Goal: Transaction & Acquisition: Purchase product/service

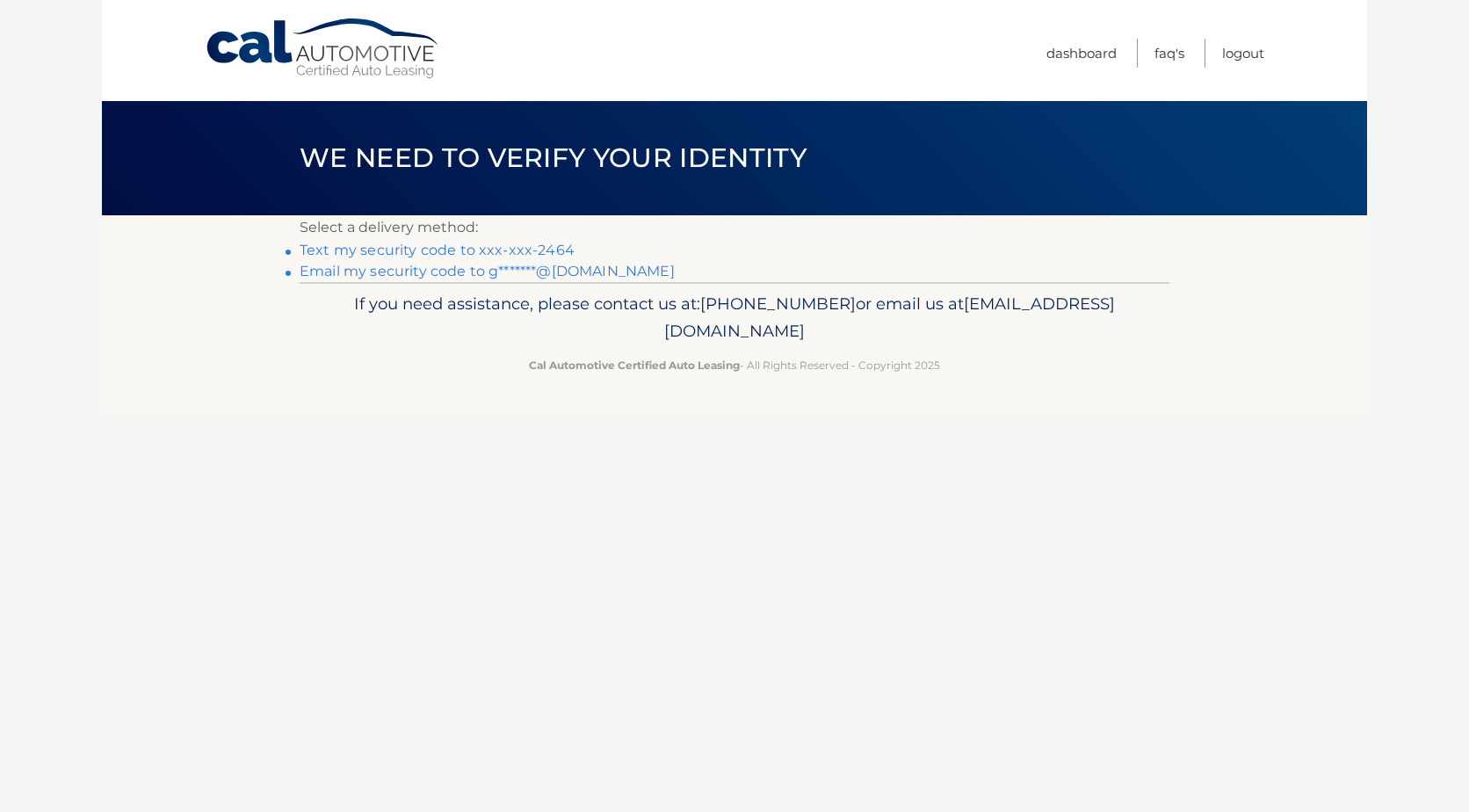
click at [386, 249] on link "Text my security code to xxx-xxx-2464" at bounding box center [437, 249] width 275 height 17
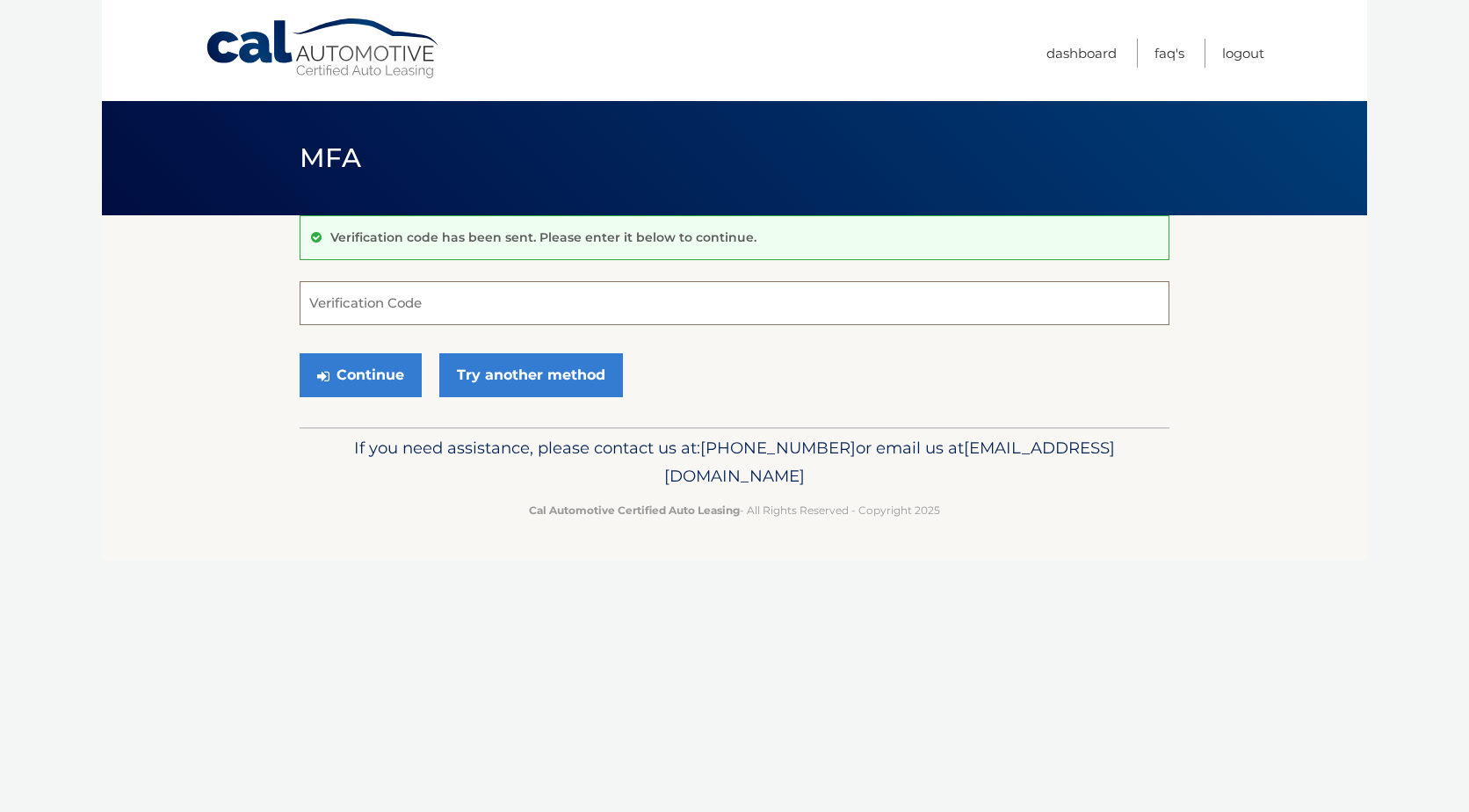
click at [435, 295] on input "Verification Code" at bounding box center [734, 303] width 870 height 44
type input "624891"
click at [374, 374] on button "Continue" at bounding box center [361, 376] width 122 height 44
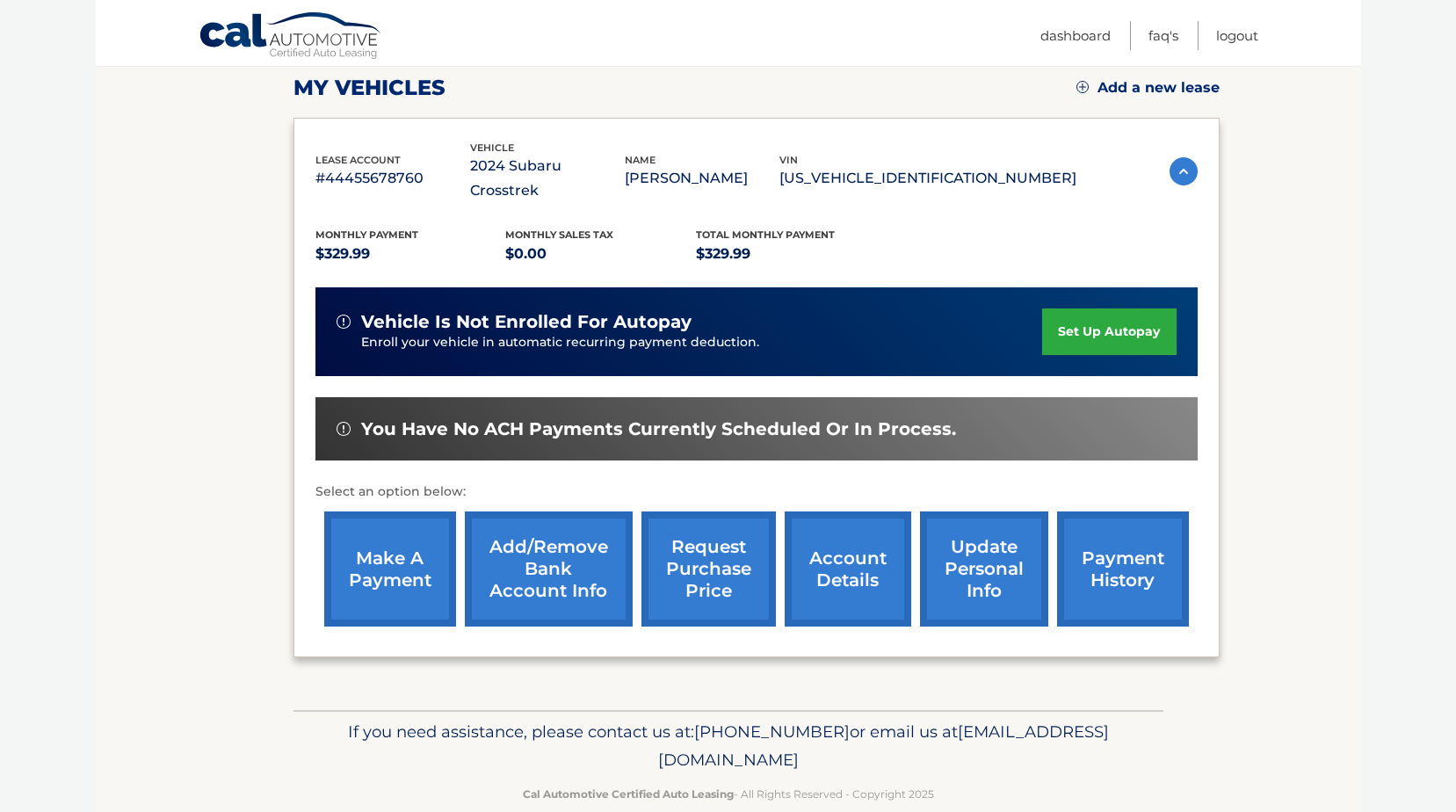
scroll to position [253, 0]
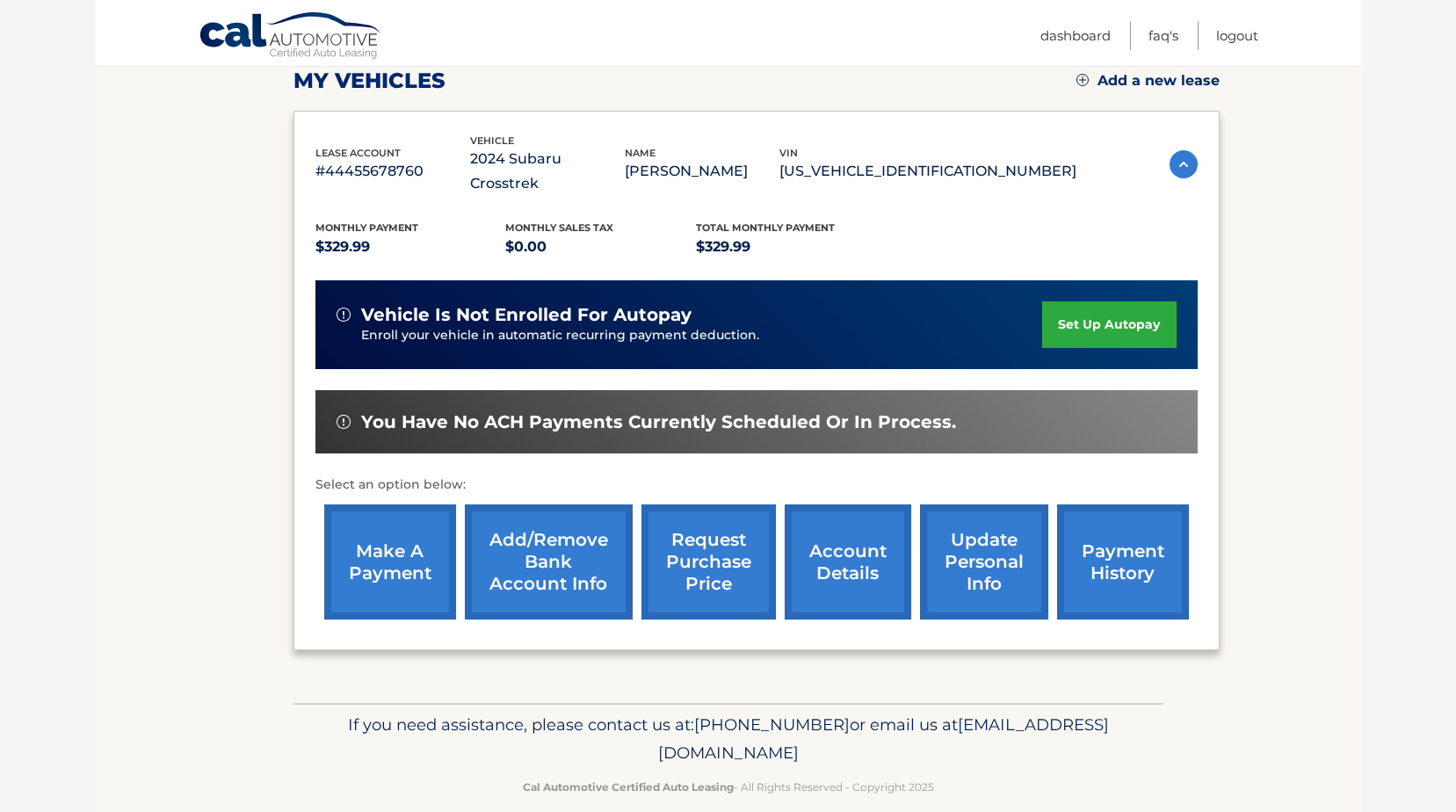
click at [389, 529] on link "make a payment" at bounding box center [390, 562] width 132 height 115
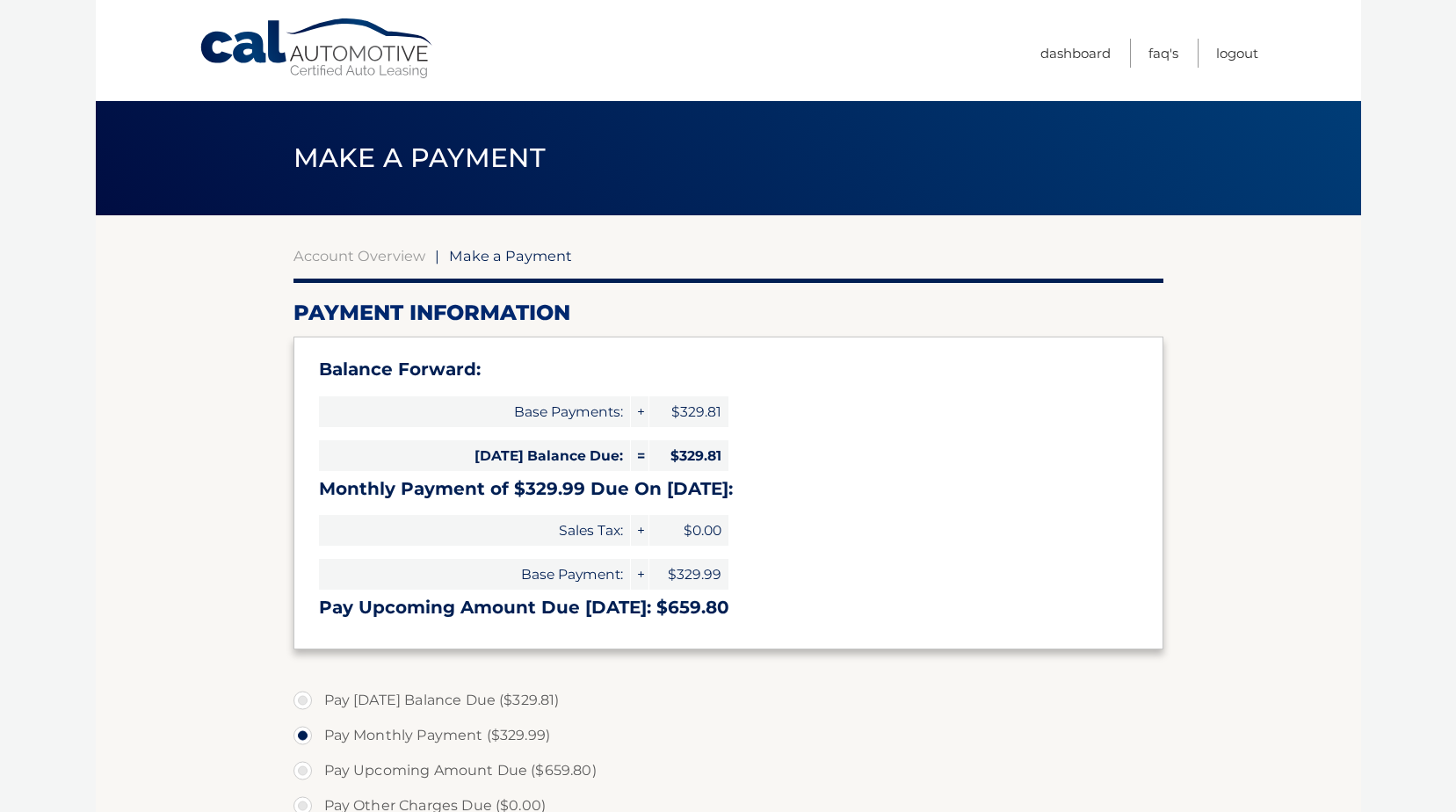
select select "Njg1YmZiZDgtZGE0Mi00MDkwLTkyYjctYjZhYjY4NTczMGVj"
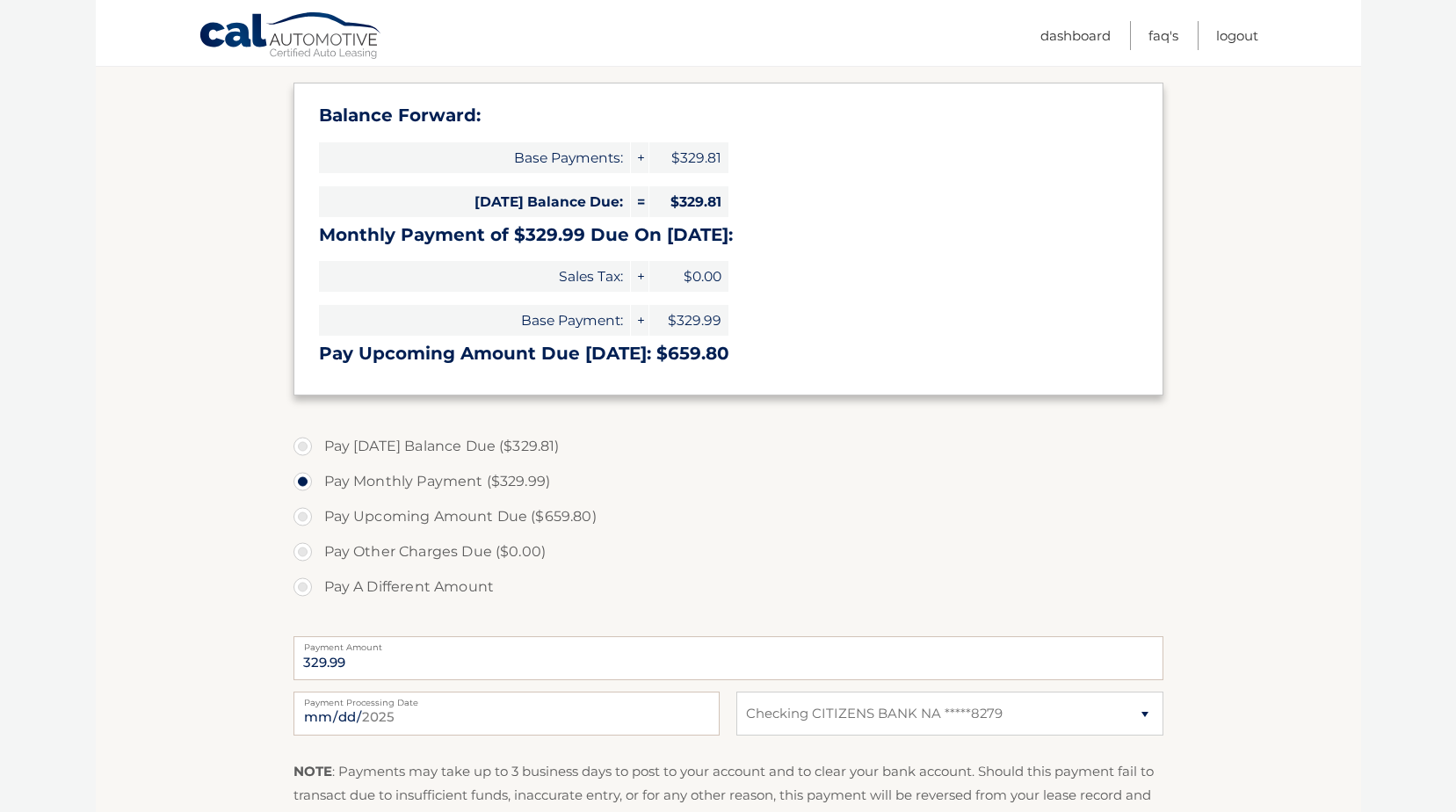
scroll to position [263, 0]
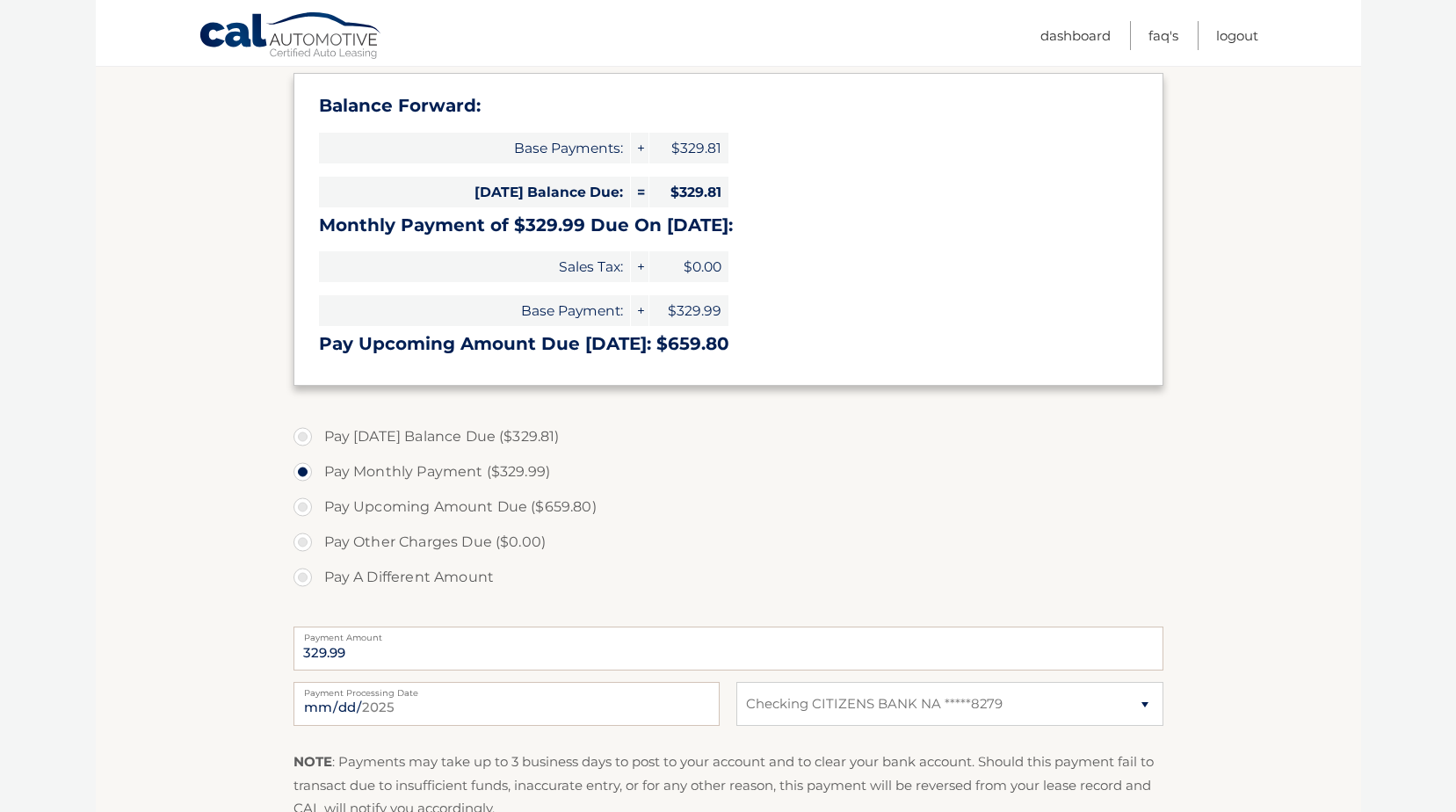
click at [305, 540] on label "Pay Other Charges Due ($0.00)" at bounding box center [728, 542] width 870 height 35
click at [303, 577] on label "Pay A Different Amount" at bounding box center [728, 577] width 870 height 35
click at [303, 577] on input "Pay A Different Amount" at bounding box center [309, 573] width 18 height 28
radio input "true"
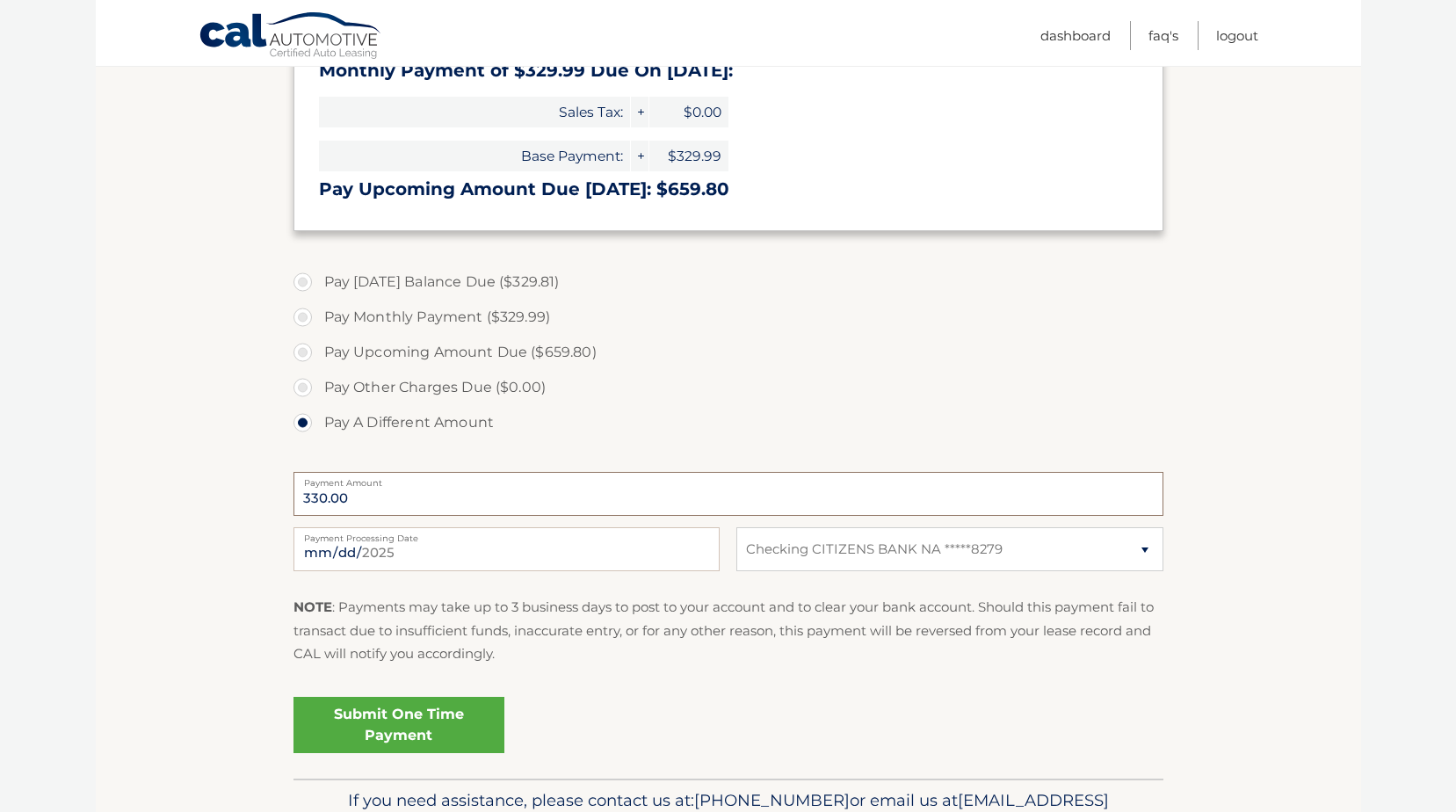
scroll to position [439, 0]
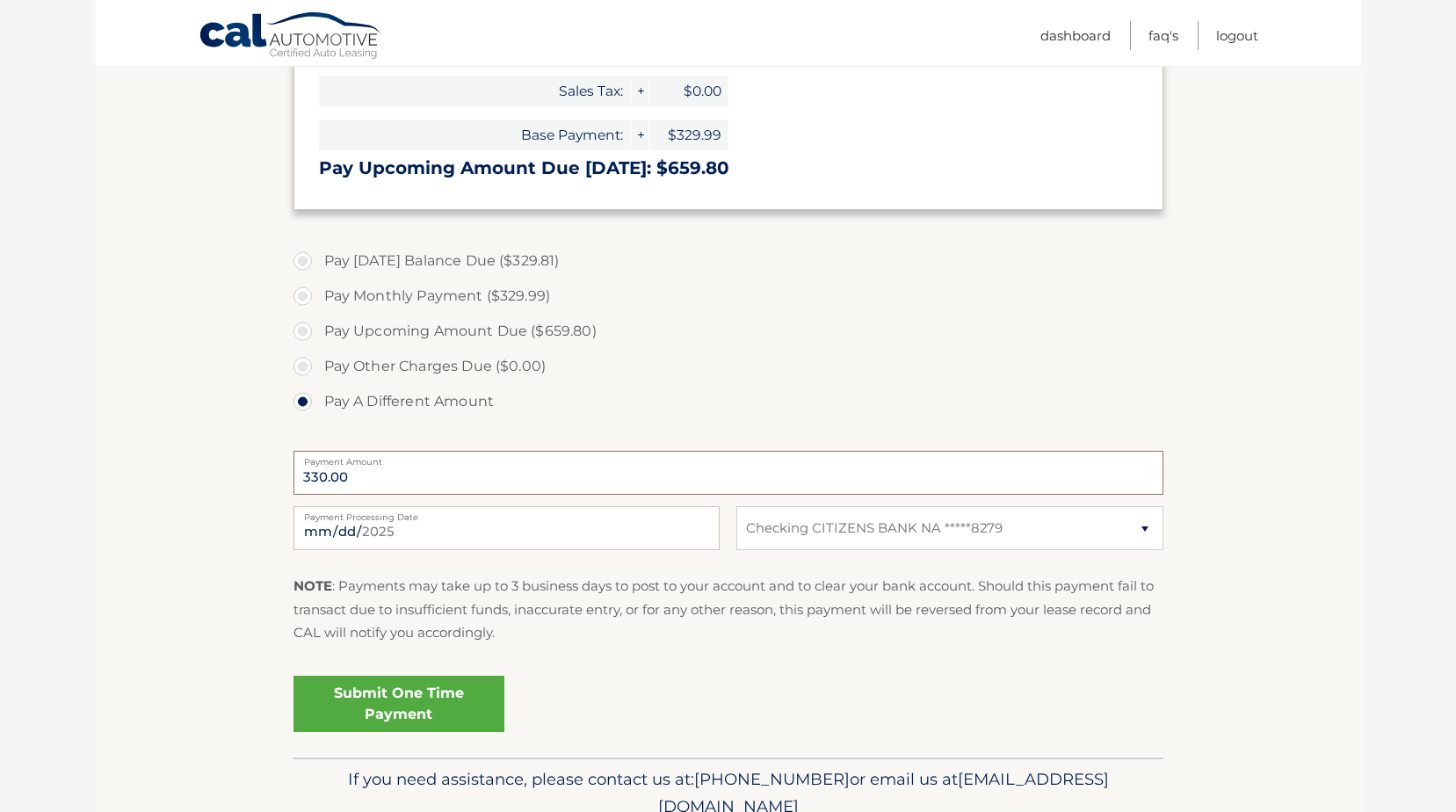
type input "330.00"
click at [347, 527] on input "2025-09-06" at bounding box center [507, 528] width 426 height 44
type input "2025-09-08"
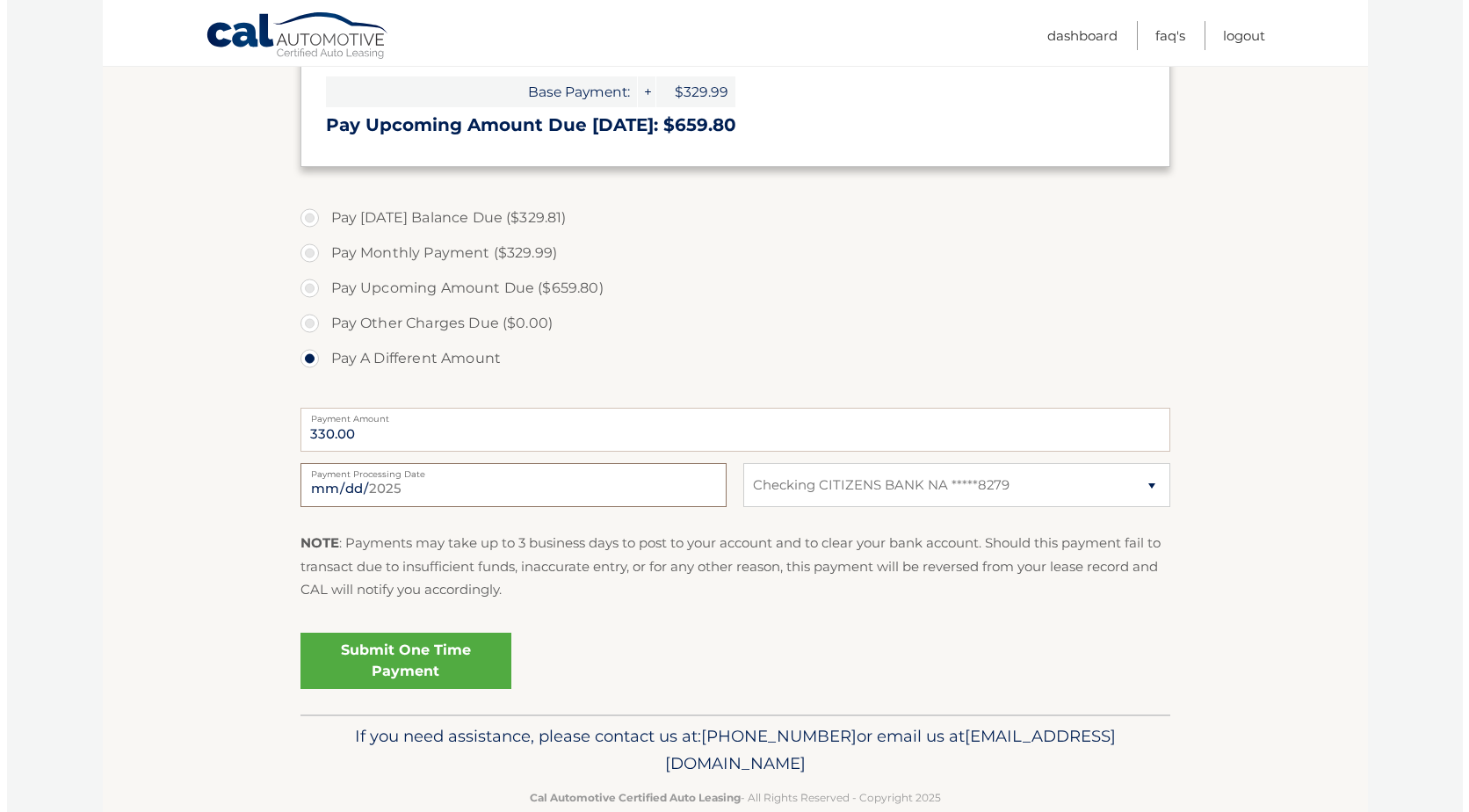
scroll to position [519, 0]
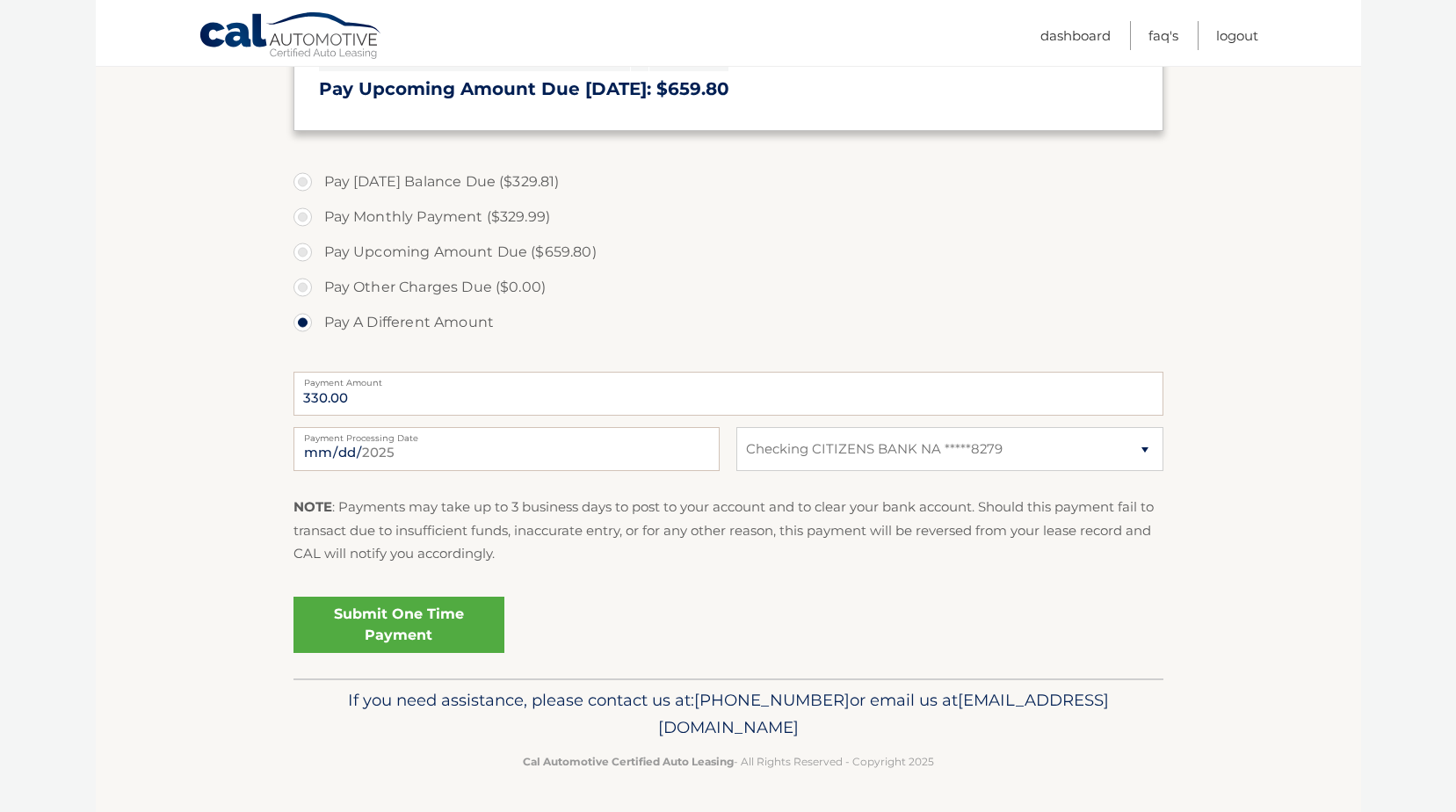
click at [399, 631] on link "Submit One Time Payment" at bounding box center [399, 625] width 211 height 57
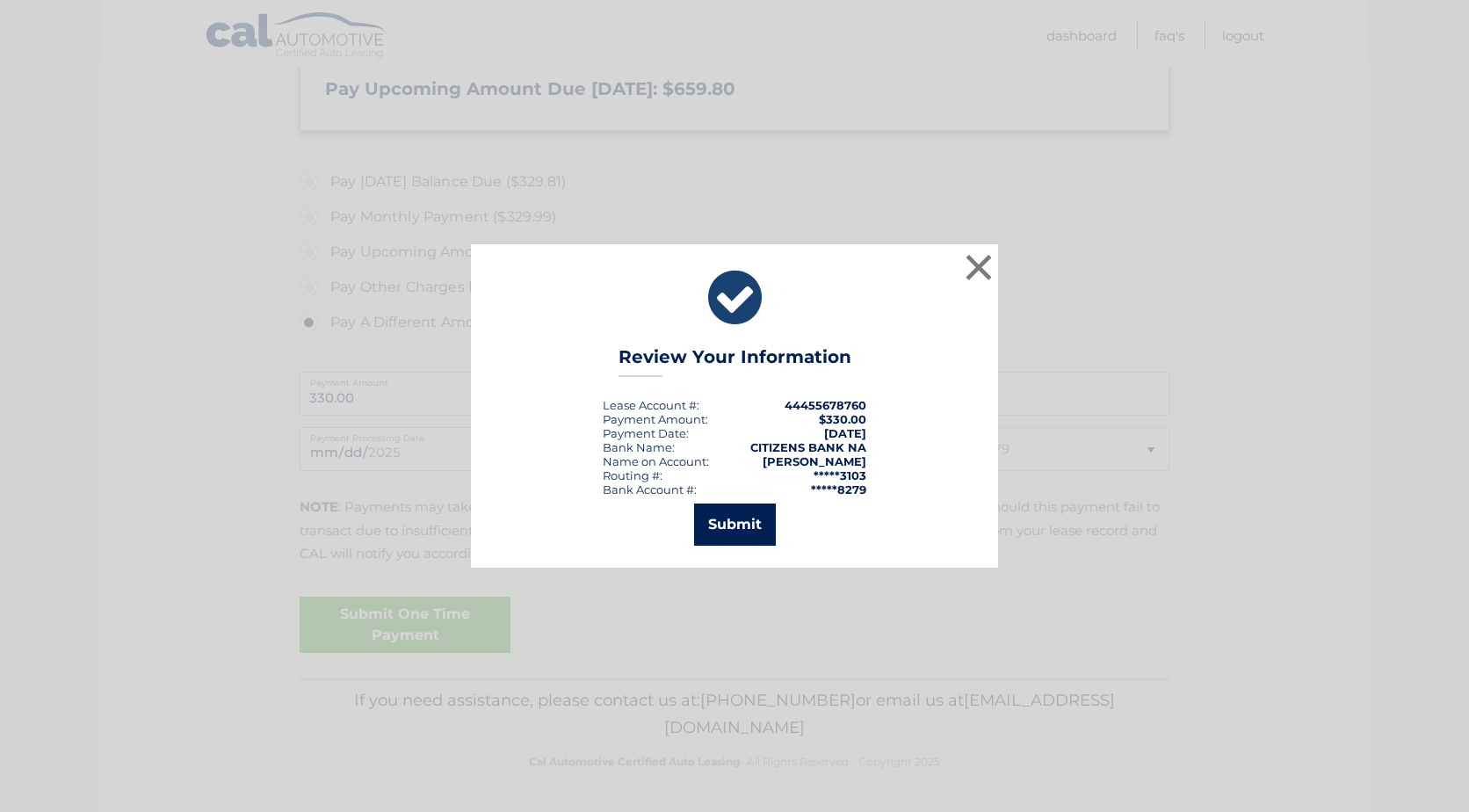
click at [732, 525] on button "Submit" at bounding box center [734, 525] width 81 height 42
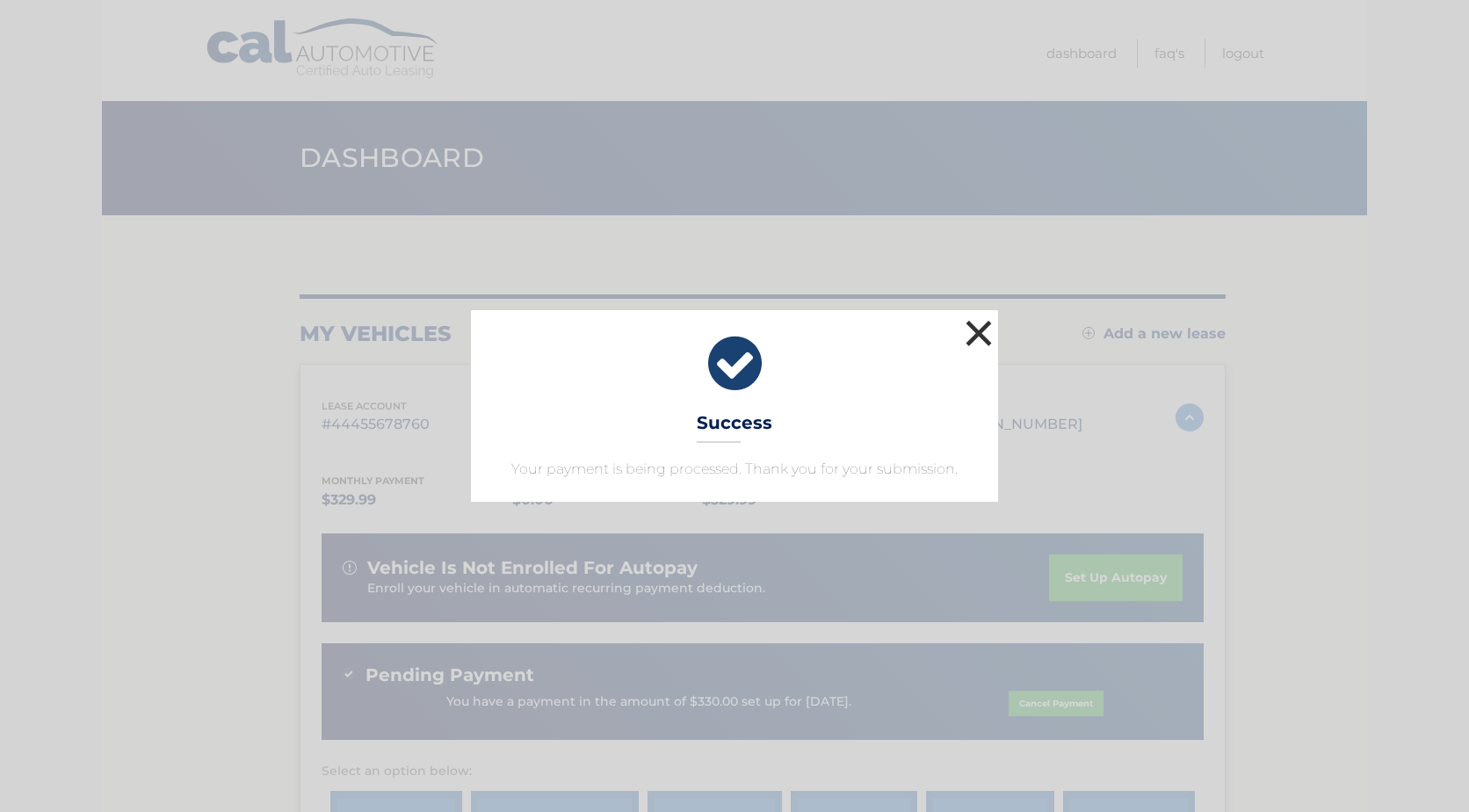
click at [979, 330] on button "×" at bounding box center [979, 333] width 35 height 35
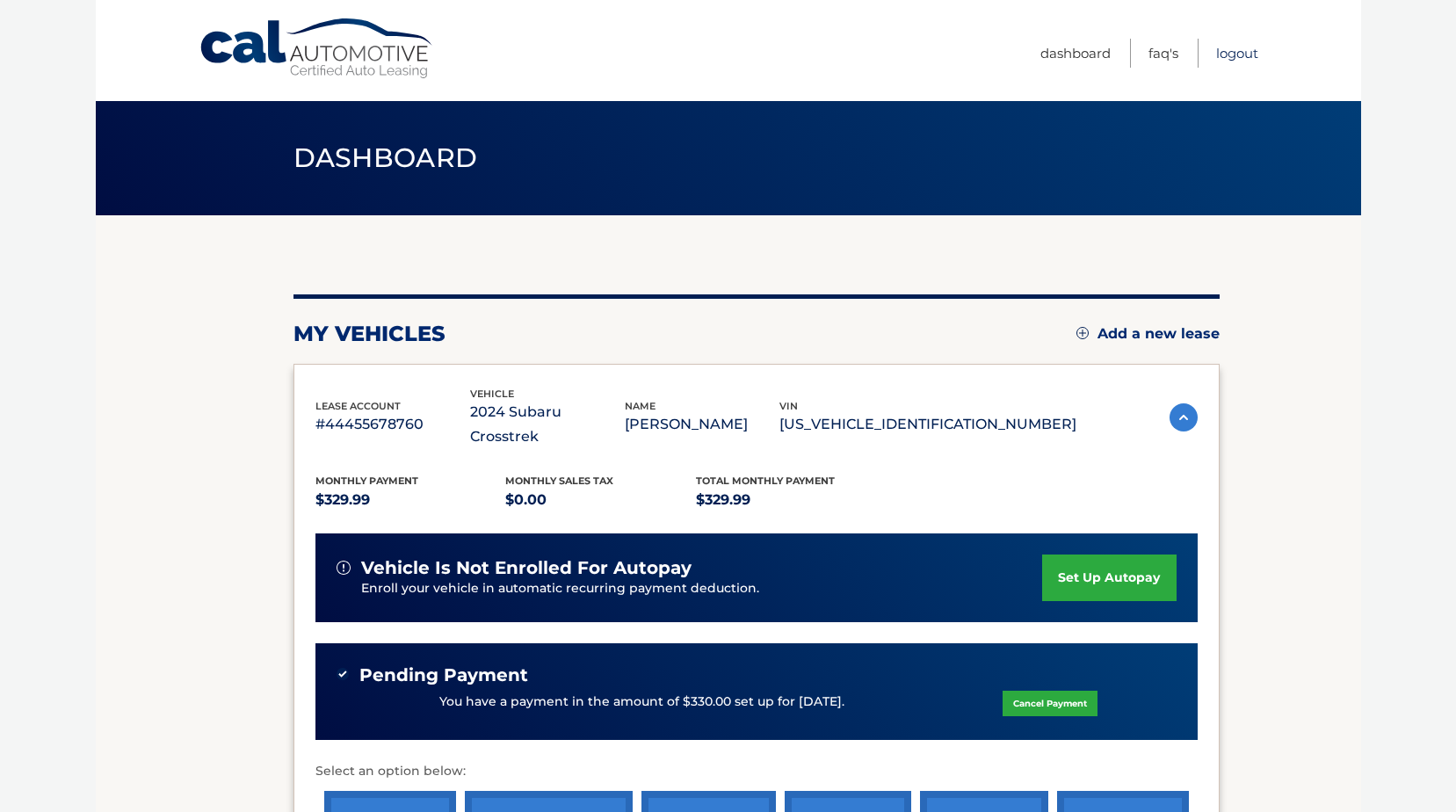
click at [1241, 55] on link "Logout" at bounding box center [1238, 53] width 42 height 29
